Goal: Task Accomplishment & Management: Use online tool/utility

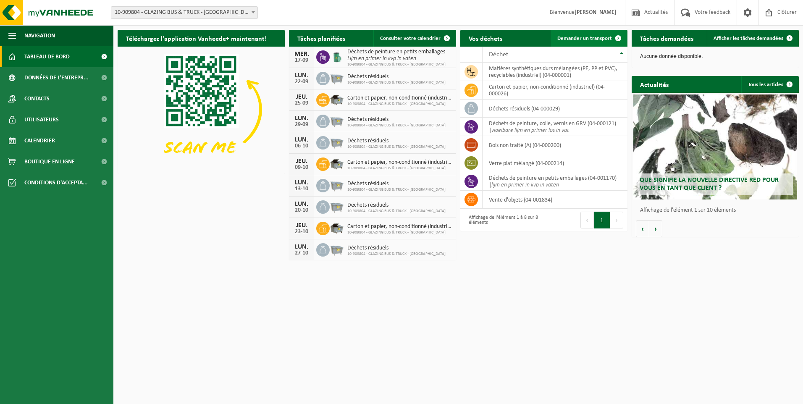
click at [617, 39] on span at bounding box center [618, 38] width 17 height 17
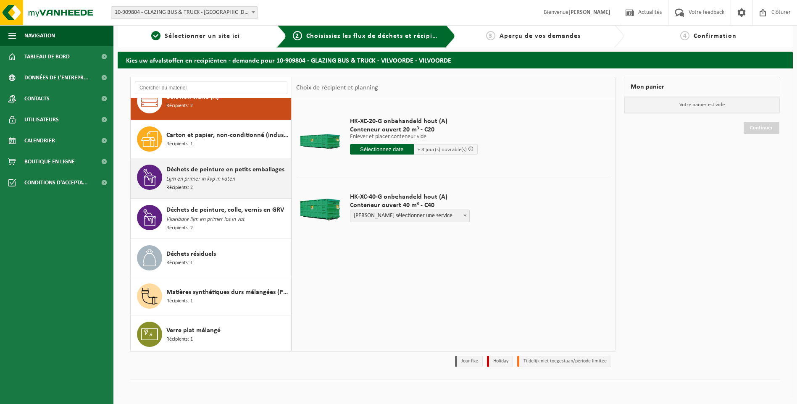
scroll to position [6, 0]
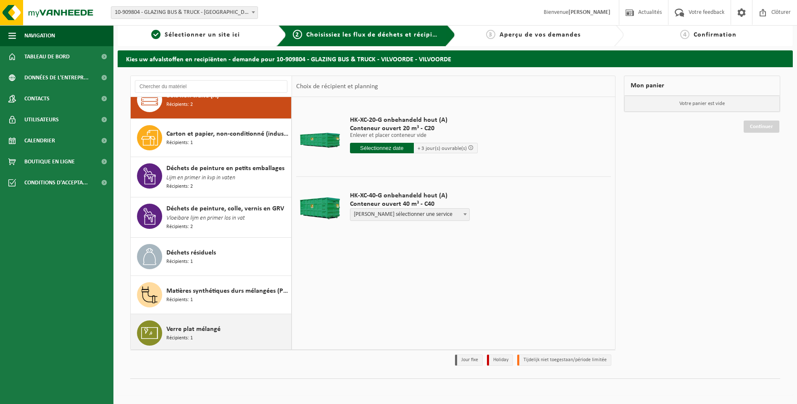
click at [214, 326] on span "Verre plat mélangé" at bounding box center [193, 329] width 54 height 10
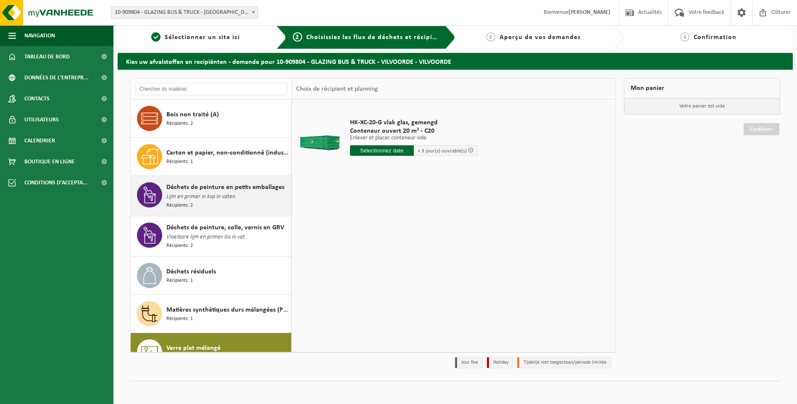
scroll to position [0, 0]
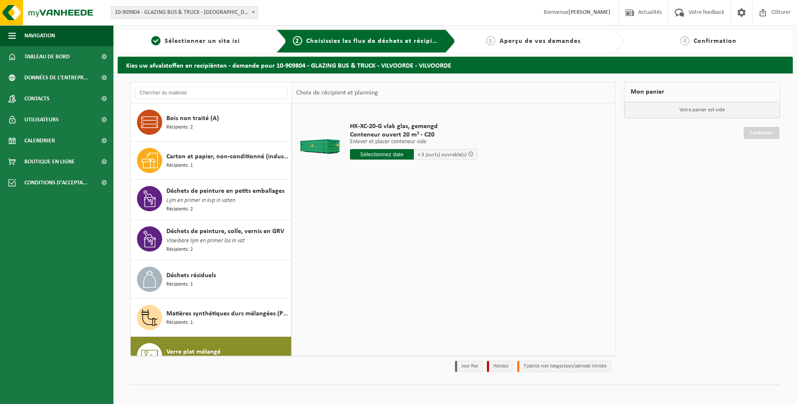
click at [396, 157] on input "text" at bounding box center [382, 154] width 64 height 10
click at [416, 230] on div "19" at bounding box center [416, 228] width 15 height 13
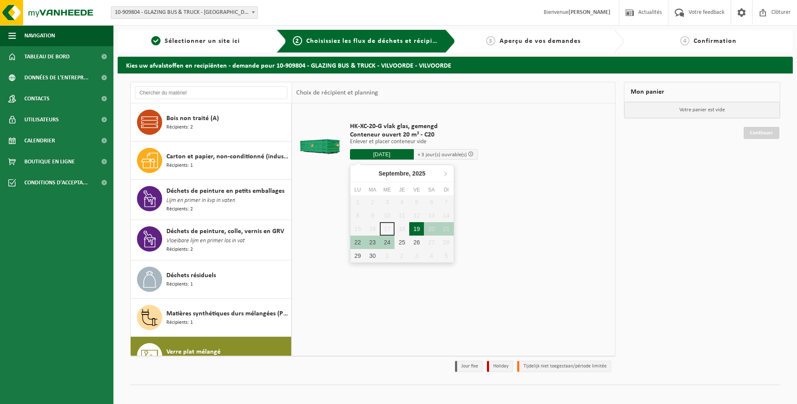
type input "à partir de 2025-09-19"
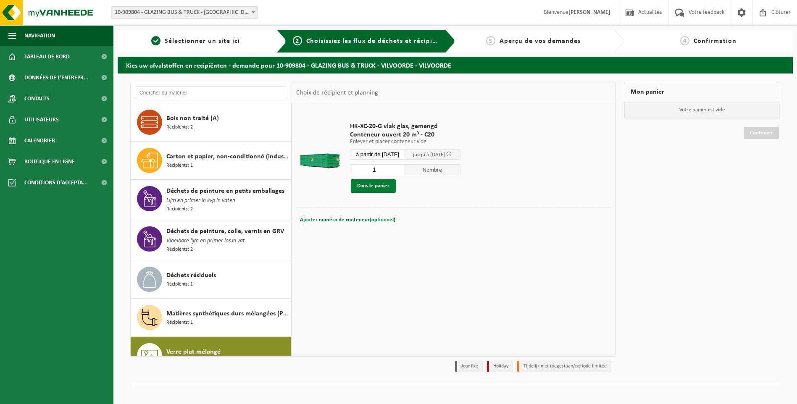
click at [376, 185] on button "Dans le panier" at bounding box center [373, 185] width 45 height 13
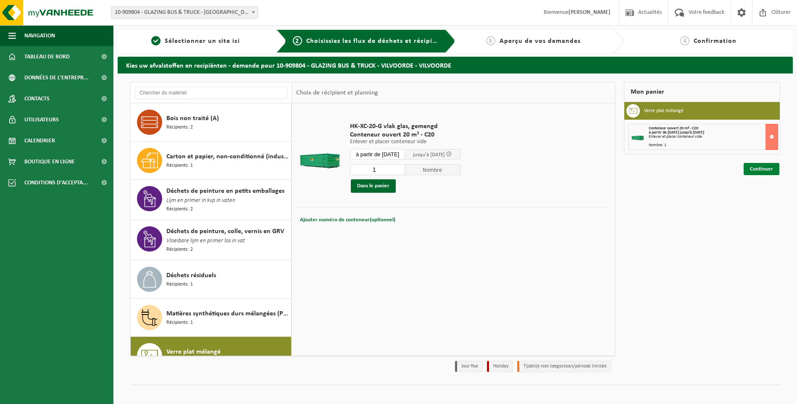
click at [766, 169] on link "Continuer" at bounding box center [761, 169] width 36 height 12
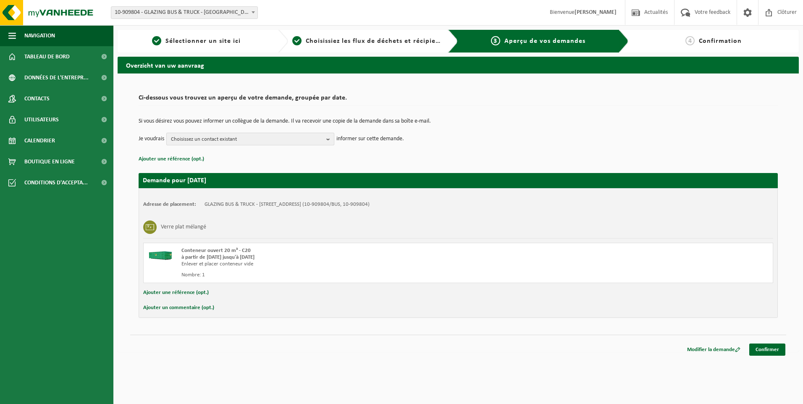
click at [321, 139] on span "Choisissez un contact existant" at bounding box center [247, 139] width 152 height 13
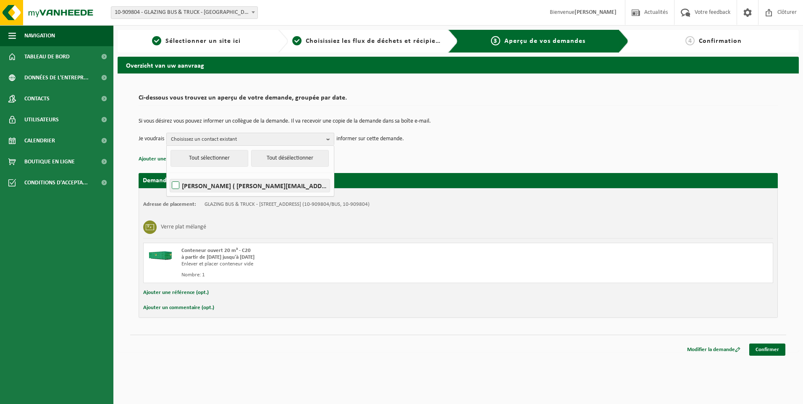
click at [222, 187] on label "PATRICK COLLIGNON ( p.collignon@glazing-bt.be )" at bounding box center [250, 185] width 160 height 13
click at [169, 175] on input "PATRICK COLLIGNON ( p.collignon@glazing-bt.be )" at bounding box center [168, 175] width 0 height 0
checkbox input "true"
click at [524, 189] on div "Adresse de placement: GLAZING BUS & TRUCK - VILVOORDE, 1800 VILVOORDE, ABEELSTR…" at bounding box center [458, 253] width 639 height 130
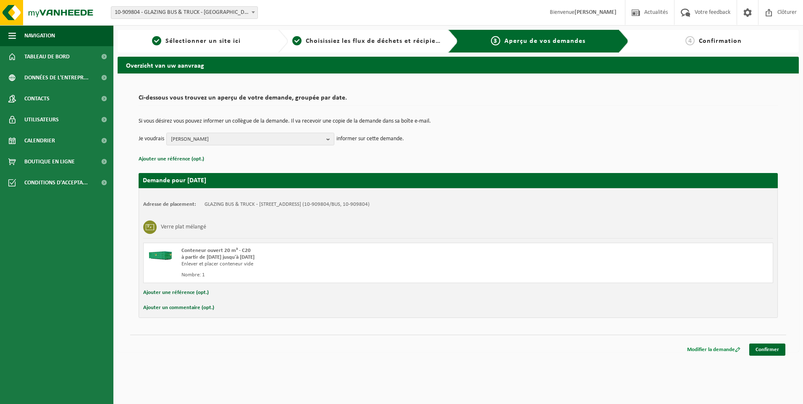
click at [706, 348] on link "Modifier la demande" at bounding box center [714, 350] width 66 height 12
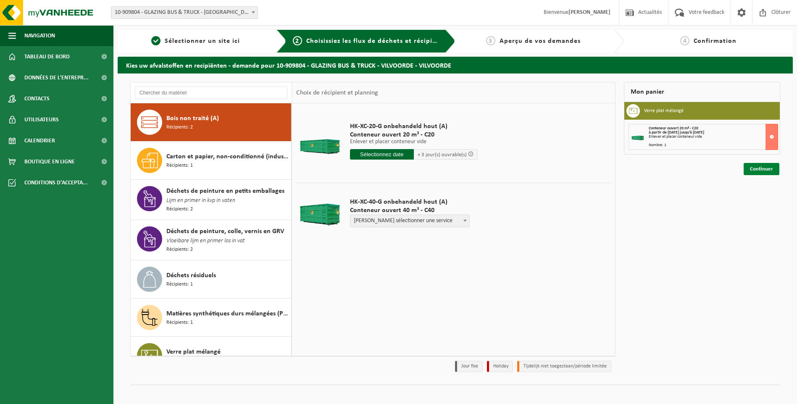
click at [759, 170] on link "Continuer" at bounding box center [761, 169] width 36 height 12
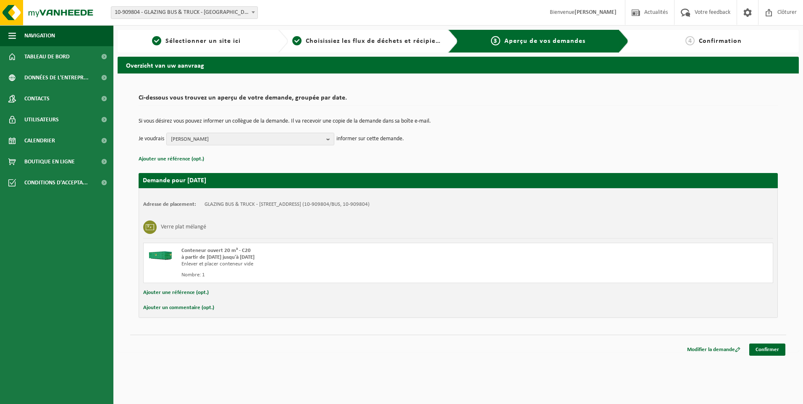
click at [234, 275] on div "Nombre: 1" at bounding box center [336, 275] width 310 height 7
drag, startPoint x: 366, startPoint y: 203, endPoint x: 258, endPoint y: 207, distance: 108.0
click at [258, 207] on td "GLAZING BUS & TRUCK - VILVOORDE, 1800 VILVOORDE, ABEELSTRAAT 77 (10-909804/BUS,…" at bounding box center [287, 204] width 165 height 7
drag, startPoint x: 258, startPoint y: 207, endPoint x: 287, endPoint y: 249, distance: 51.0
click at [287, 249] on div "Conteneur ouvert 20 m³ - C20" at bounding box center [336, 250] width 310 height 7
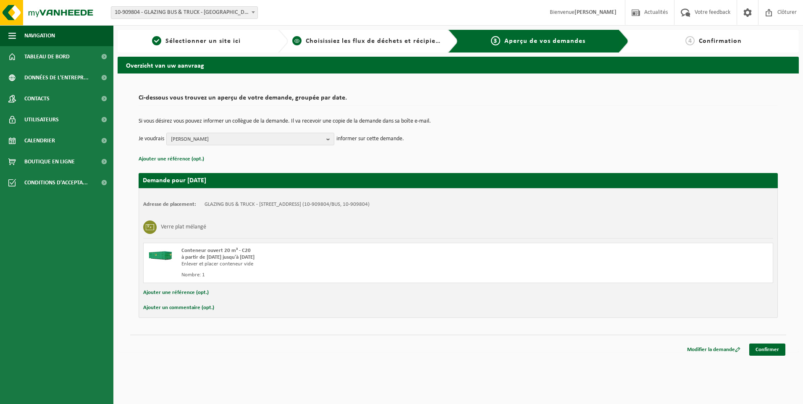
click at [399, 37] on link "2 Choisissiez les flux de déchets et récipients" at bounding box center [366, 41] width 149 height 10
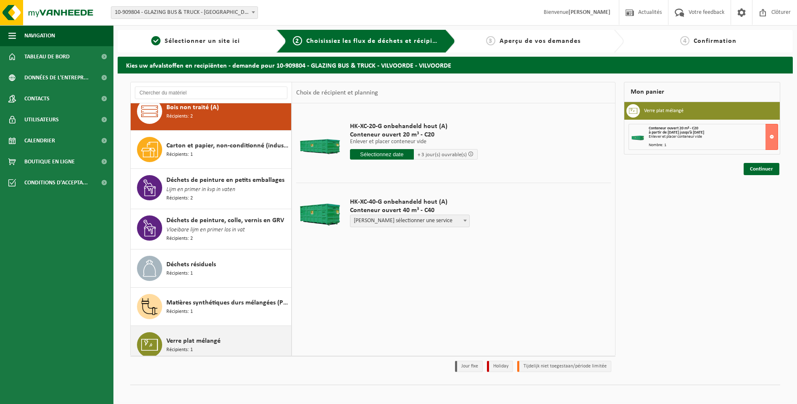
scroll to position [16, 0]
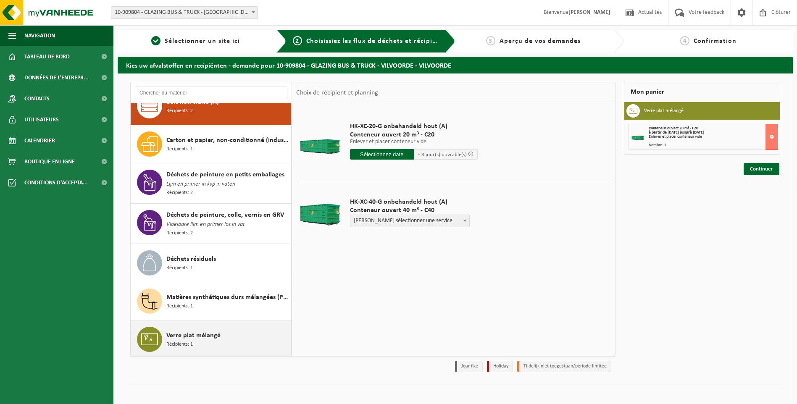
click at [193, 335] on span "Verre plat mélangé" at bounding box center [193, 335] width 54 height 10
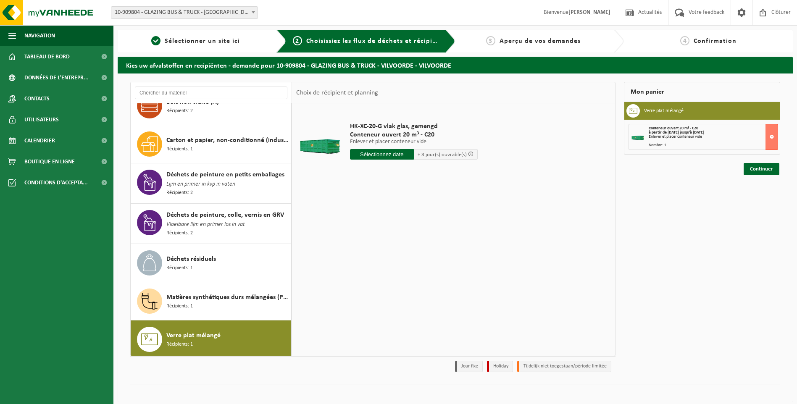
click at [405, 129] on span "HK-XC-20-G vlak glas, gemengd" at bounding box center [414, 126] width 128 height 8
click at [768, 171] on link "Continuer" at bounding box center [761, 169] width 36 height 12
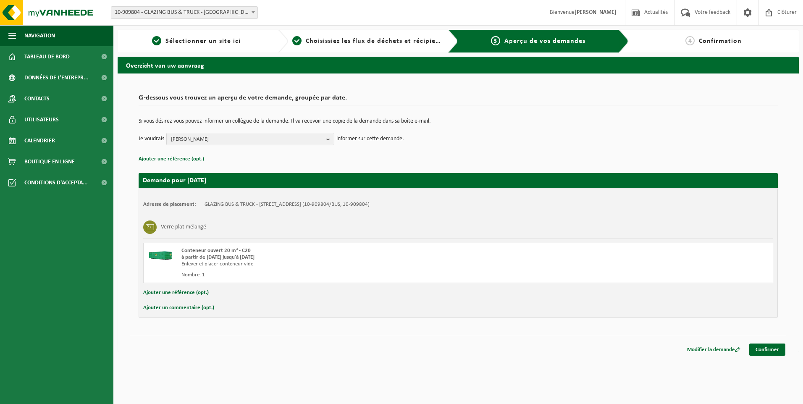
click at [188, 307] on button "Ajouter un commentaire (opt.)" at bounding box center [178, 307] width 71 height 11
click at [217, 308] on input "text" at bounding box center [471, 308] width 586 height 13
type input "N"
click at [250, 308] on input "ENKEL PLAATSING" at bounding box center [471, 308] width 586 height 13
click at [384, 310] on input "ENKEL PLAATSING - VOLGENDE BESTELLING AFHALING EN PLAATSING" at bounding box center [471, 308] width 586 height 13
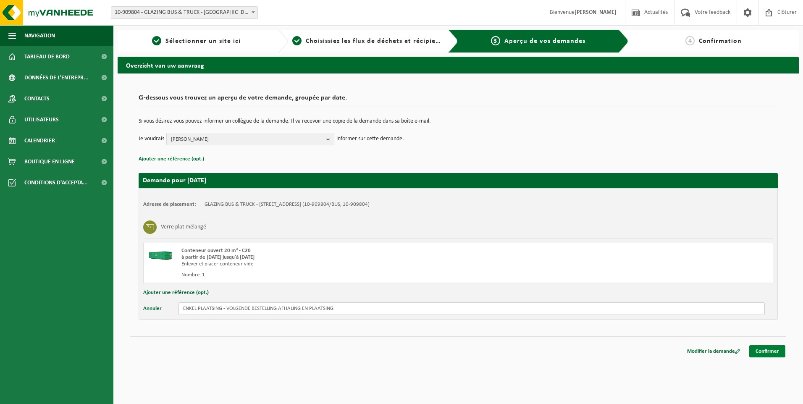
type input "ENKEL PLAATSING - VOLGENDE BESTELLING AFHALING EN PLAATSING"
click at [766, 351] on link "Confirmer" at bounding box center [767, 351] width 36 height 12
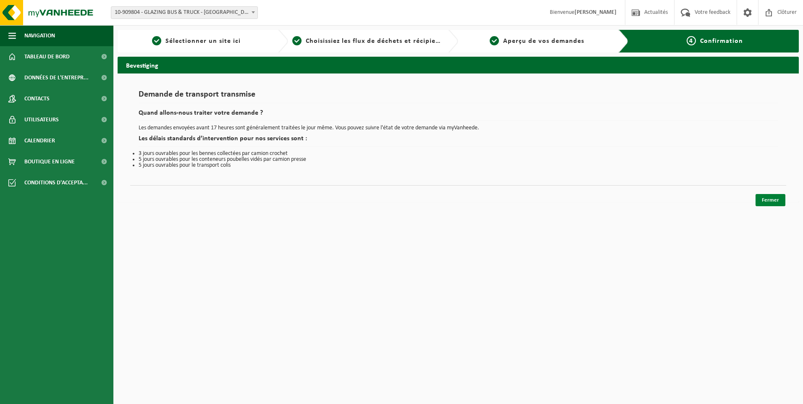
click at [763, 200] on link "Fermer" at bounding box center [770, 200] width 30 height 12
